Goal: Task Accomplishment & Management: Manage account settings

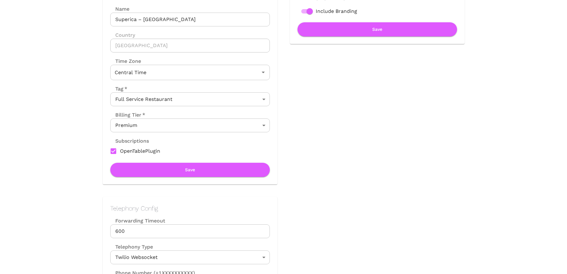
scroll to position [164, 0]
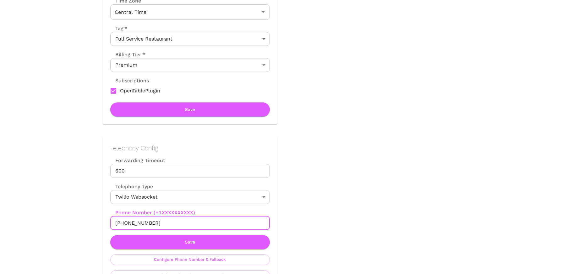
drag, startPoint x: 122, startPoint y: 224, endPoint x: 174, endPoint y: 224, distance: 52.2
click at [174, 224] on input "[PHONE_NUMBER]" at bounding box center [190, 223] width 160 height 14
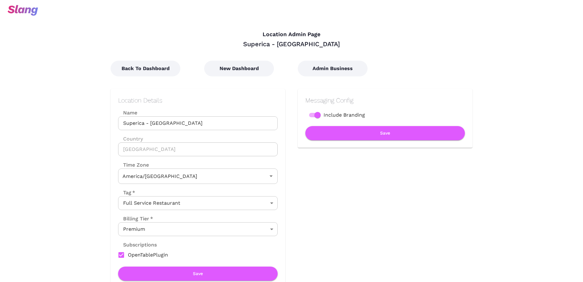
type input "Central Time"
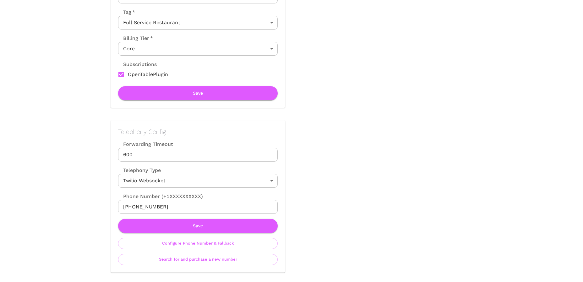
scroll to position [224, 0]
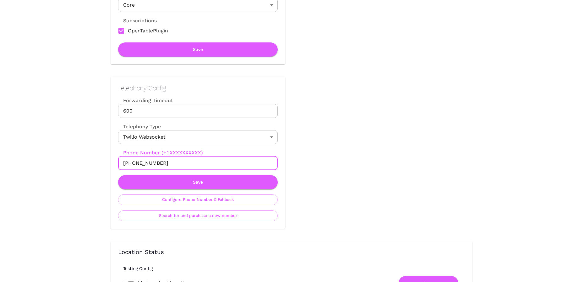
drag, startPoint x: 130, startPoint y: 164, endPoint x: 171, endPoint y: 164, distance: 41.5
click at [171, 164] on input "+13865642771" at bounding box center [198, 163] width 160 height 14
